Goal: Navigation & Orientation: Find specific page/section

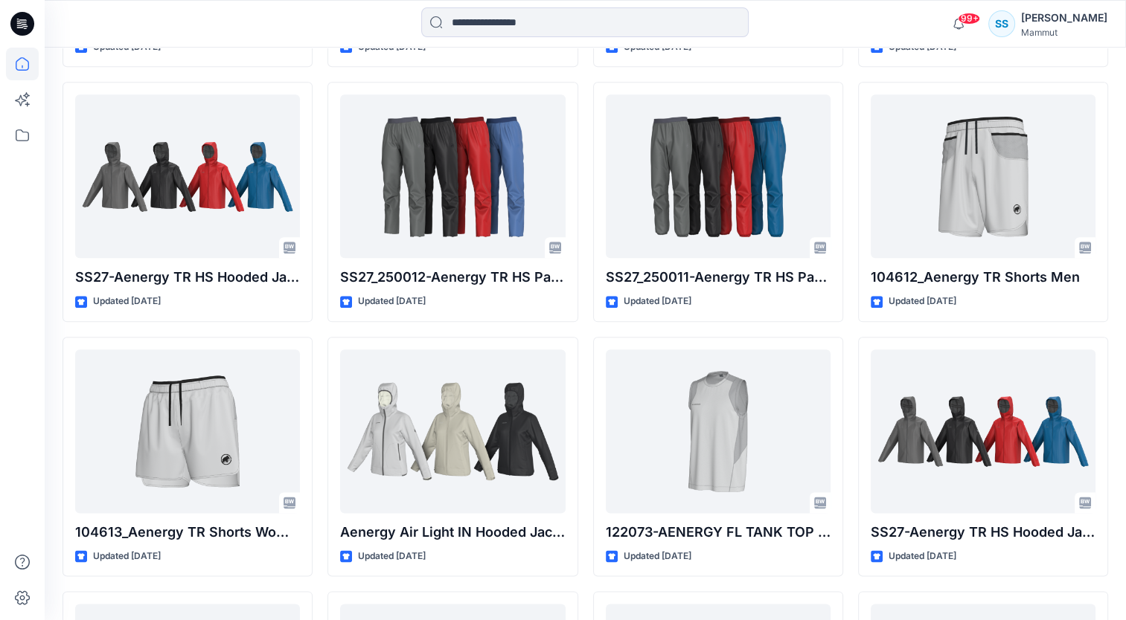
scroll to position [1684, 0]
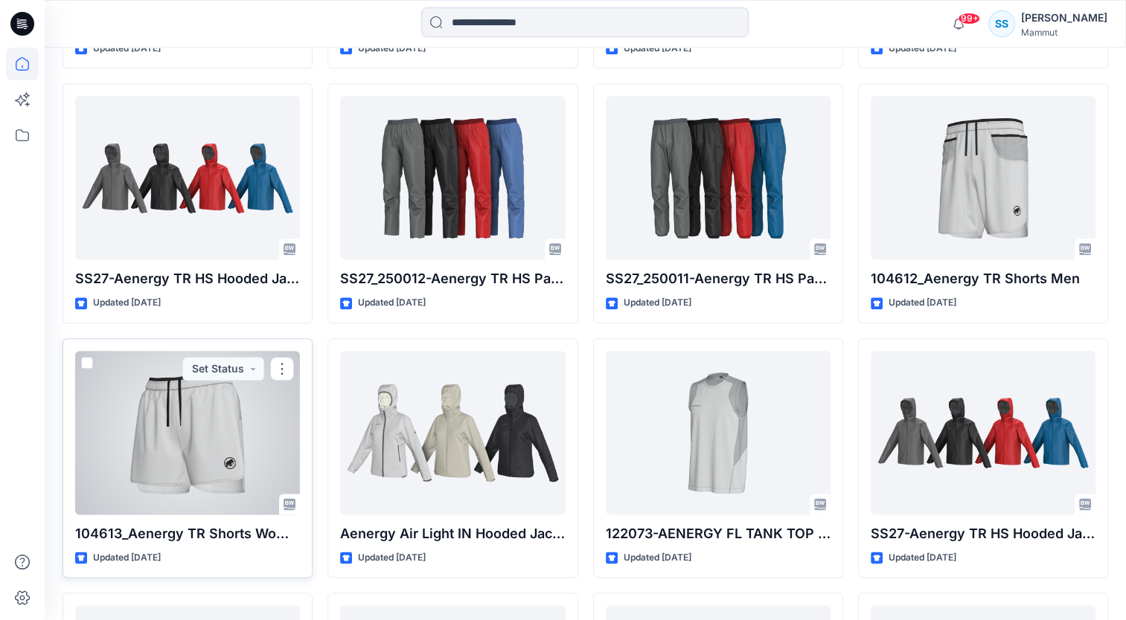
click at [202, 461] on div at bounding box center [187, 433] width 225 height 164
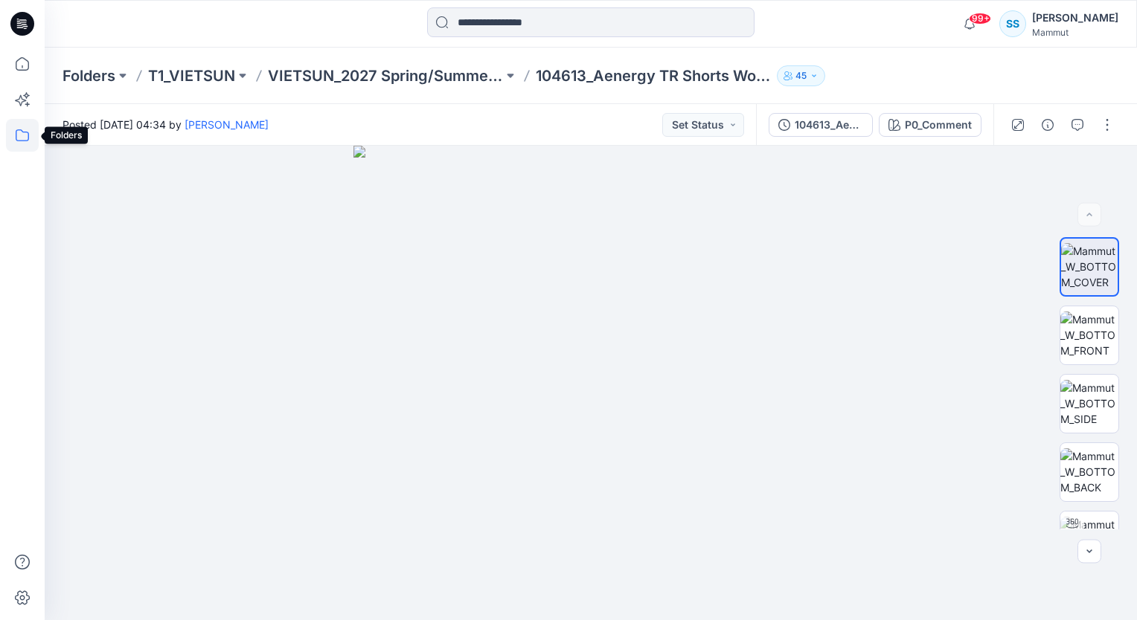
click at [22, 140] on icon at bounding box center [22, 135] width 33 height 33
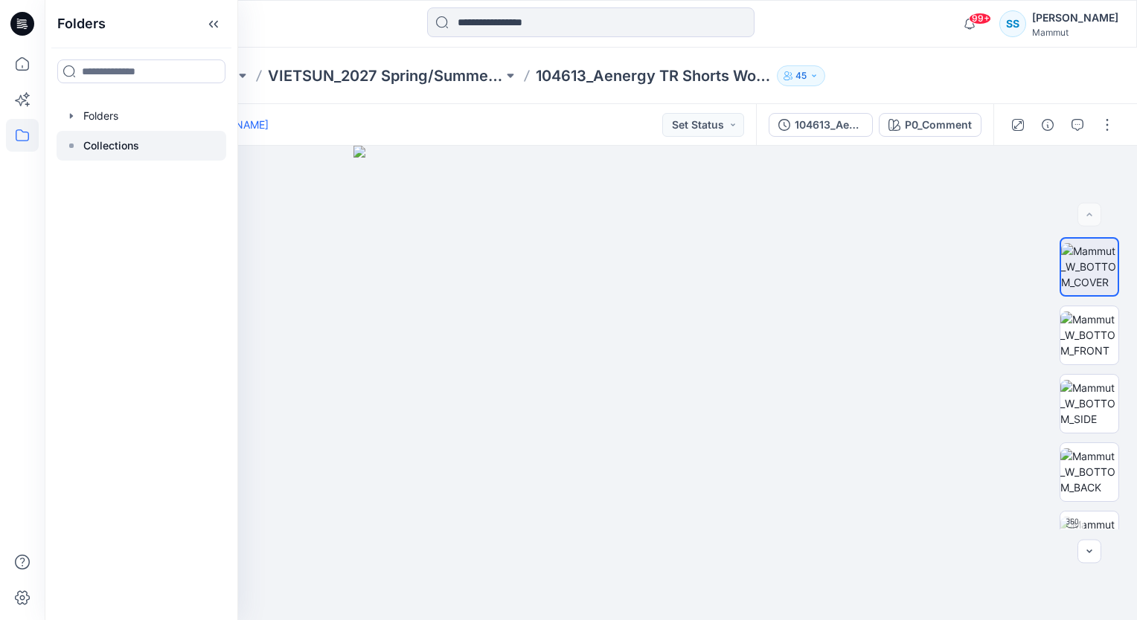
click at [100, 146] on p "Collections" at bounding box center [111, 146] width 56 height 18
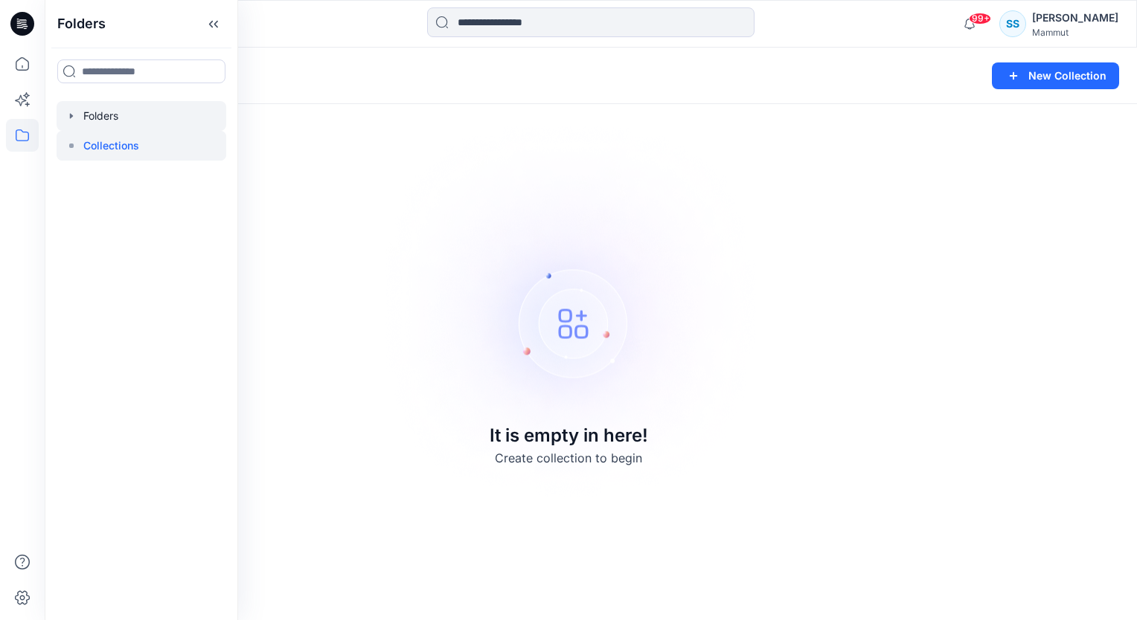
click at [98, 117] on div at bounding box center [142, 116] width 170 height 30
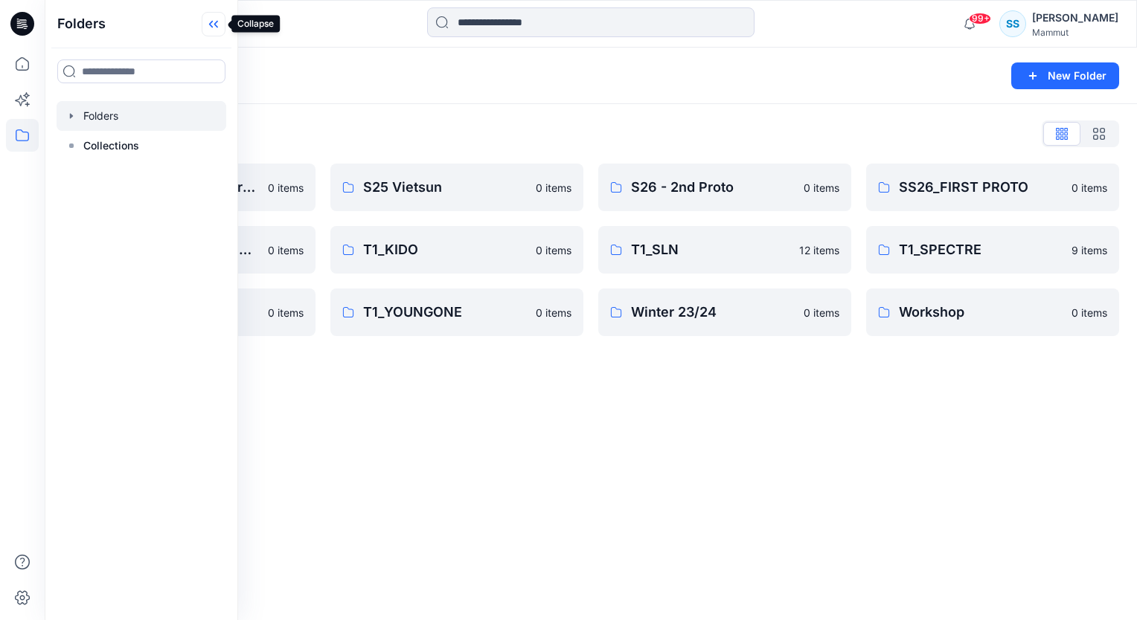
click at [211, 25] on icon at bounding box center [214, 24] width 24 height 25
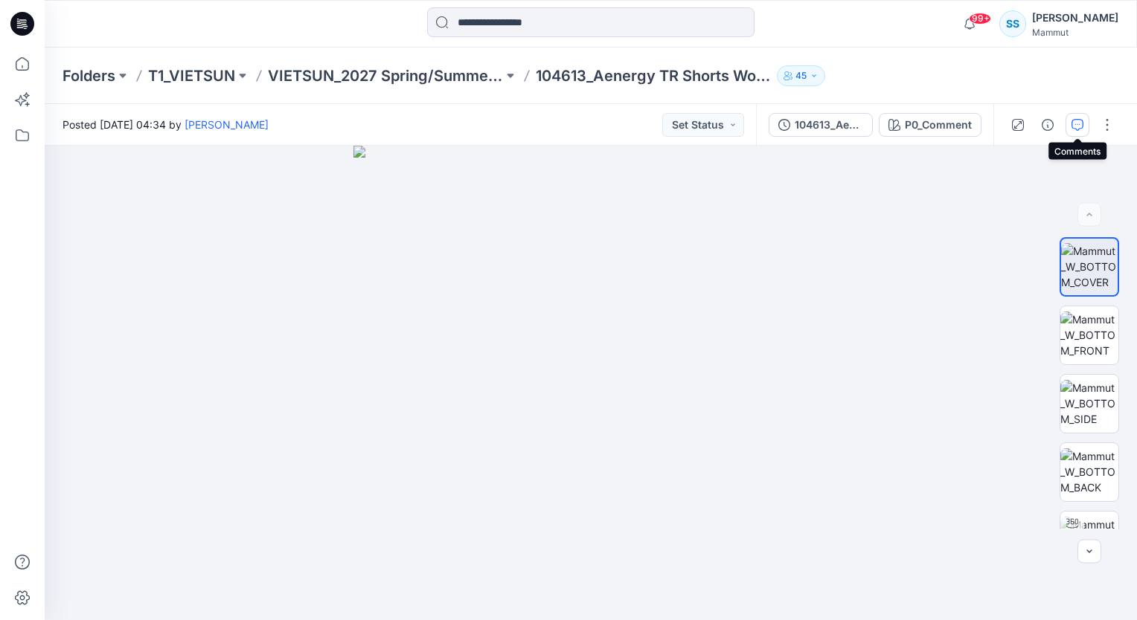
click at [1075, 124] on icon "button" at bounding box center [1077, 125] width 12 height 12
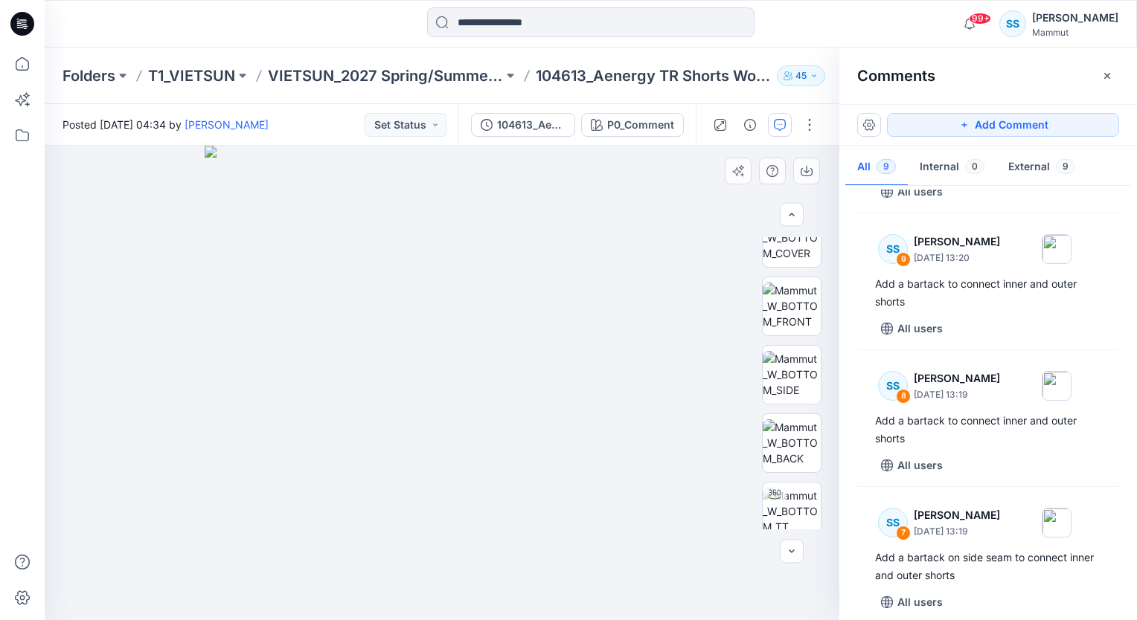
scroll to position [459, 0]
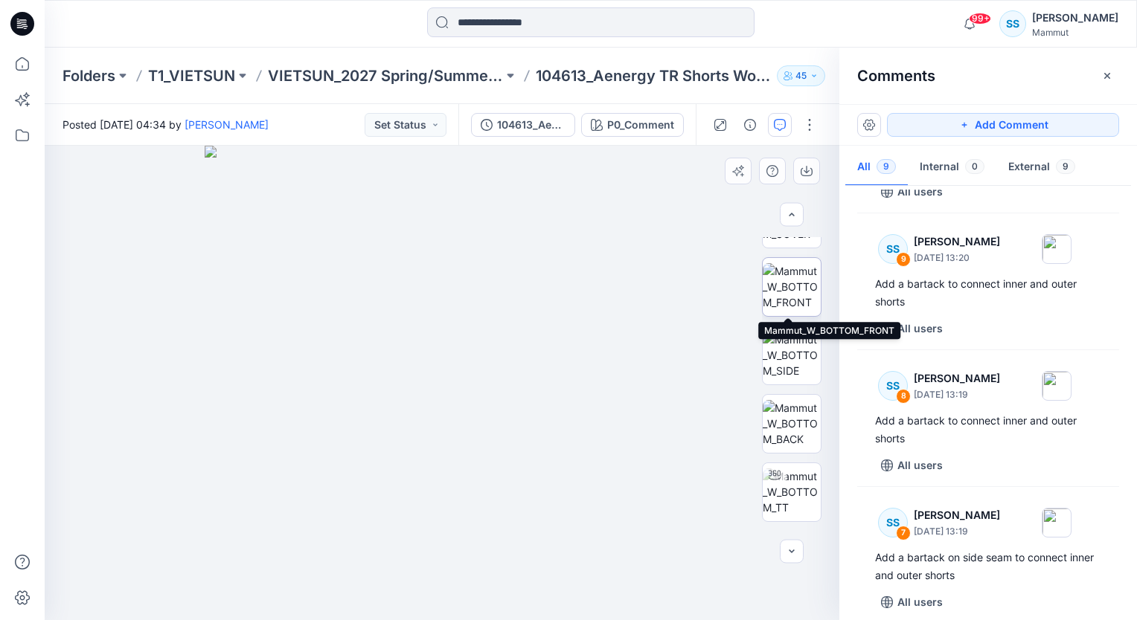
click at [785, 288] on img at bounding box center [792, 286] width 58 height 47
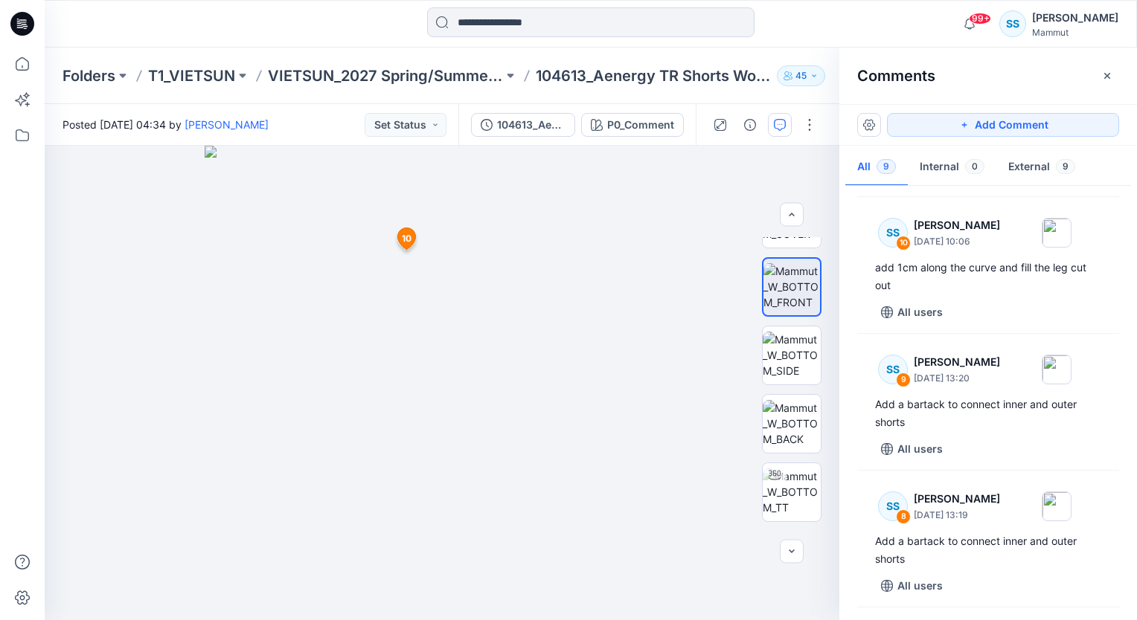
scroll to position [126, 0]
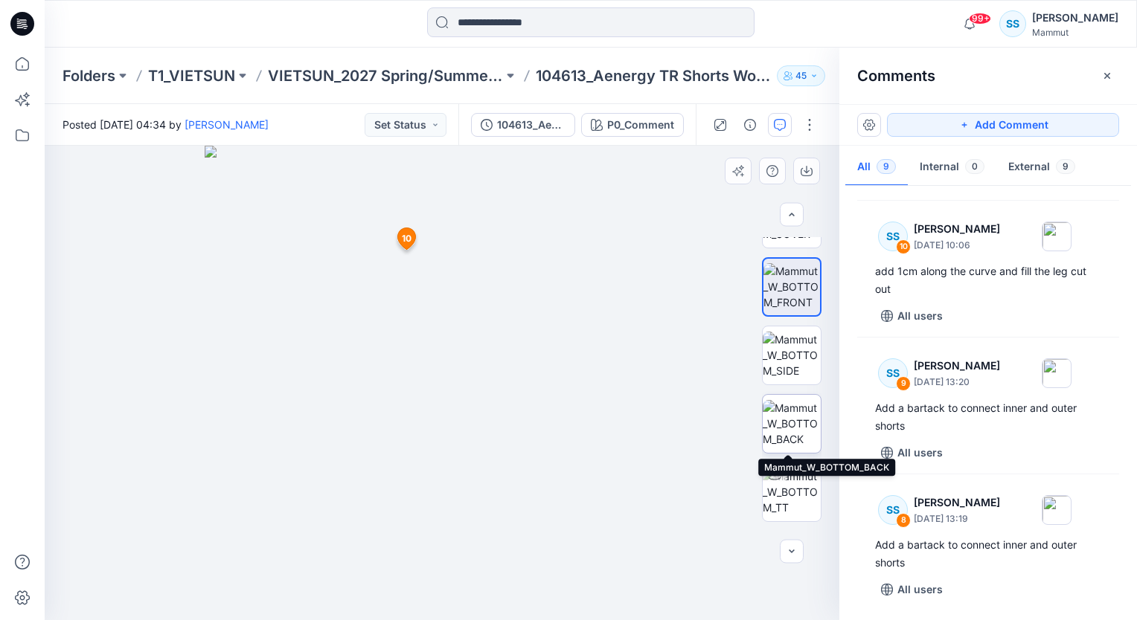
click at [788, 421] on img at bounding box center [792, 423] width 58 height 47
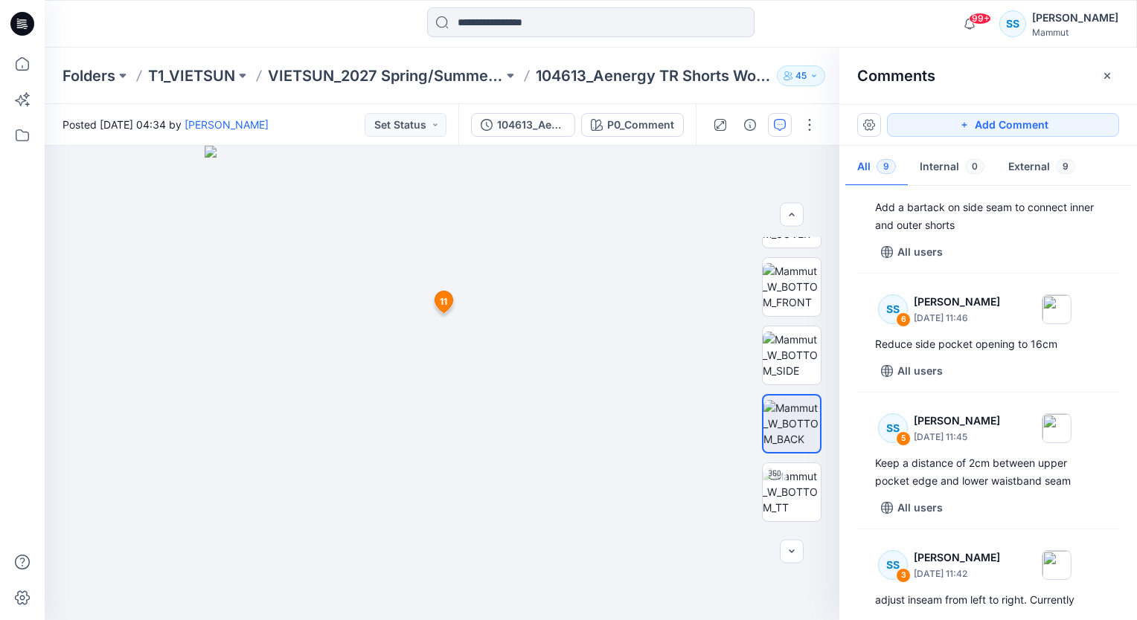
scroll to position [629, 0]
